Goal: Task Accomplishment & Management: Use online tool/utility

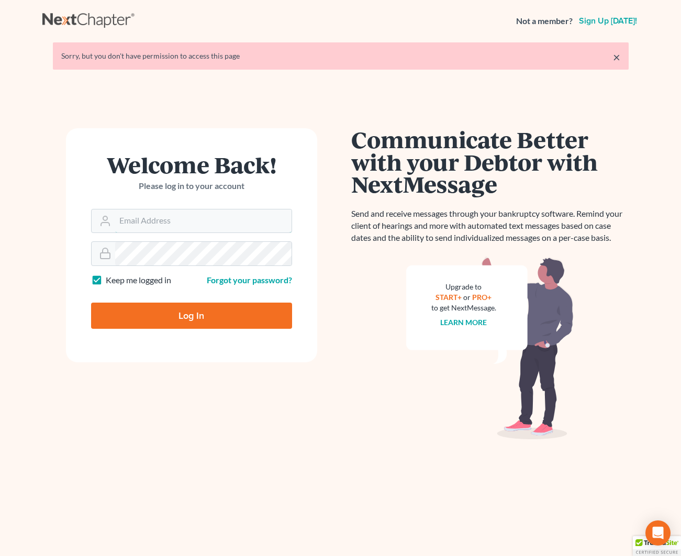
type input "[EMAIL_ADDRESS][DOMAIN_NAME]"
click at [200, 312] on input "Log In" at bounding box center [191, 316] width 201 height 26
type input "Thinking..."
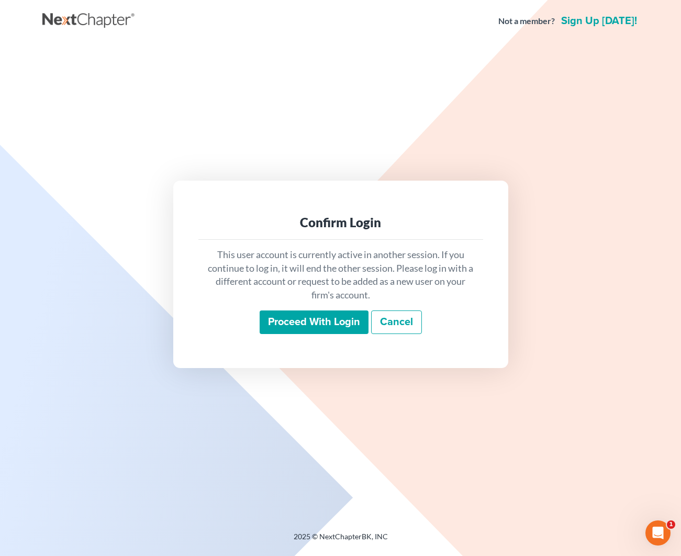
click at [286, 322] on input "Proceed with login" at bounding box center [314, 323] width 109 height 24
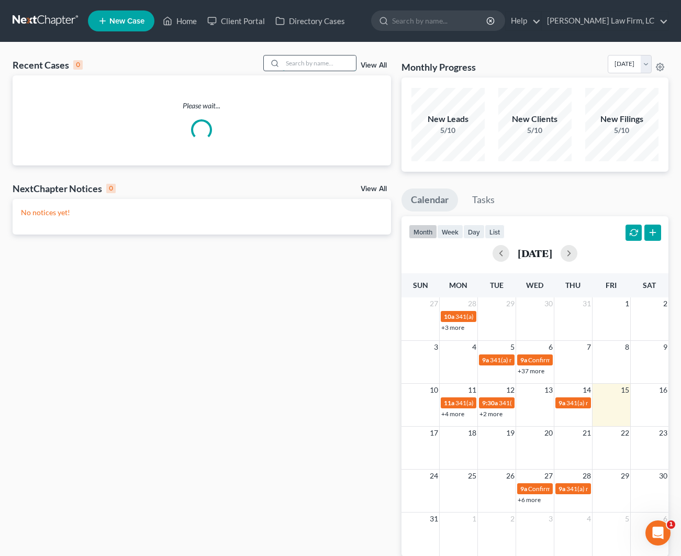
click at [346, 67] on input "search" at bounding box center [319, 63] width 73 height 15
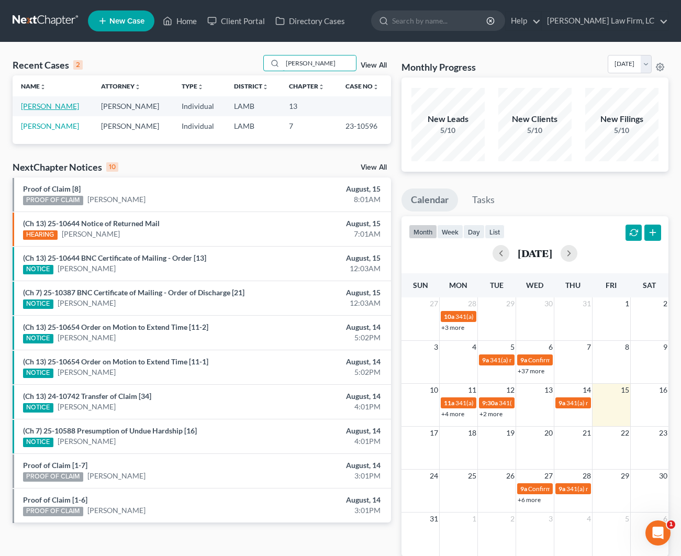
type input "Tyesha Banford"
click at [59, 108] on link "Banford, Tyesha" at bounding box center [50, 106] width 58 height 9
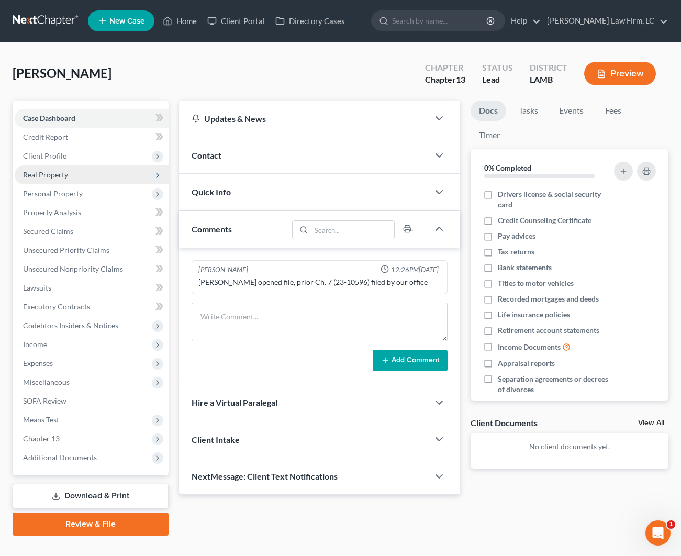
click at [55, 178] on span "Real Property" at bounding box center [45, 174] width 45 height 9
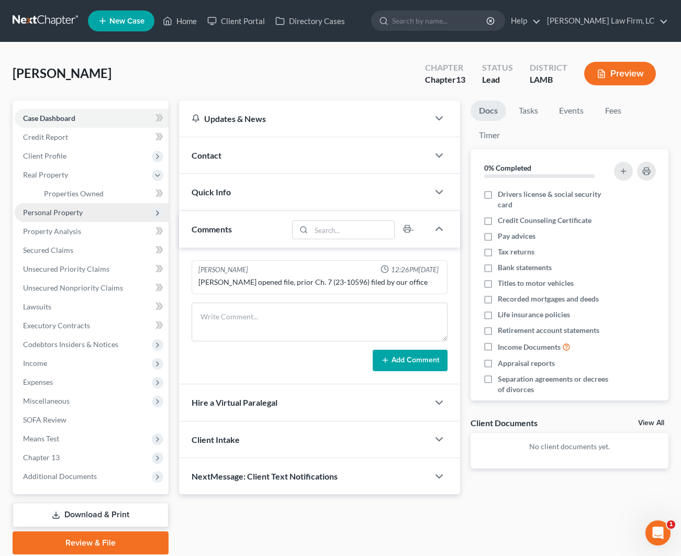
click at [61, 208] on span "Personal Property" at bounding box center [53, 212] width 60 height 9
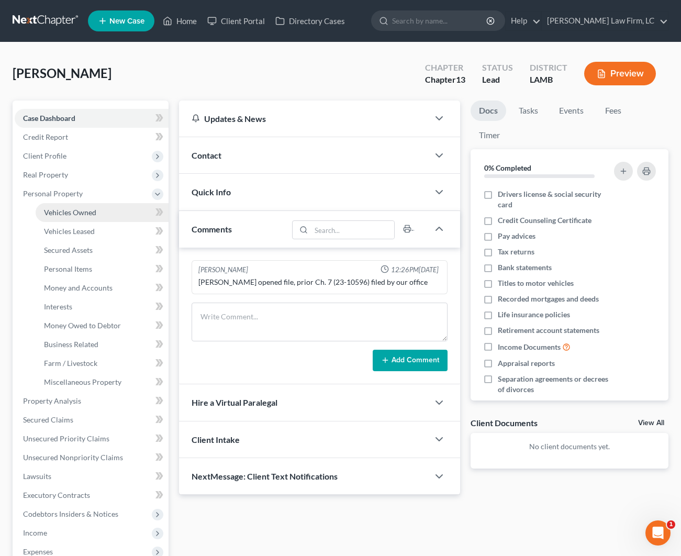
click at [92, 212] on span "Vehicles Owned" at bounding box center [70, 212] width 52 height 9
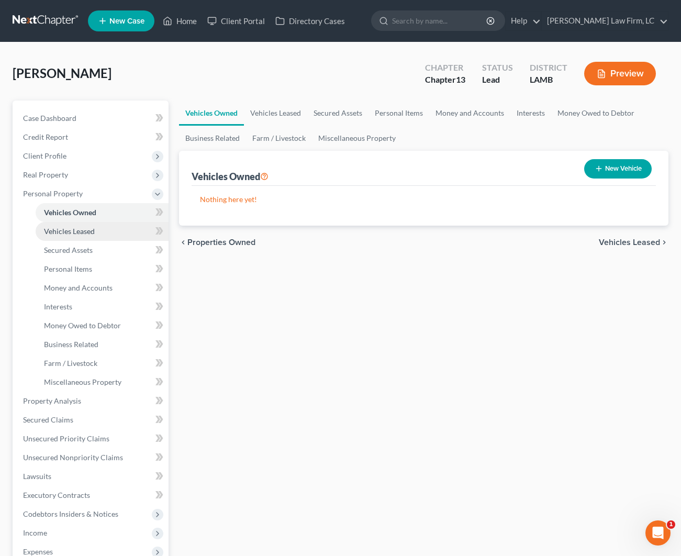
click at [90, 224] on link "Vehicles Leased" at bounding box center [102, 231] width 133 height 19
